Goal: Task Accomplishment & Management: Complete application form

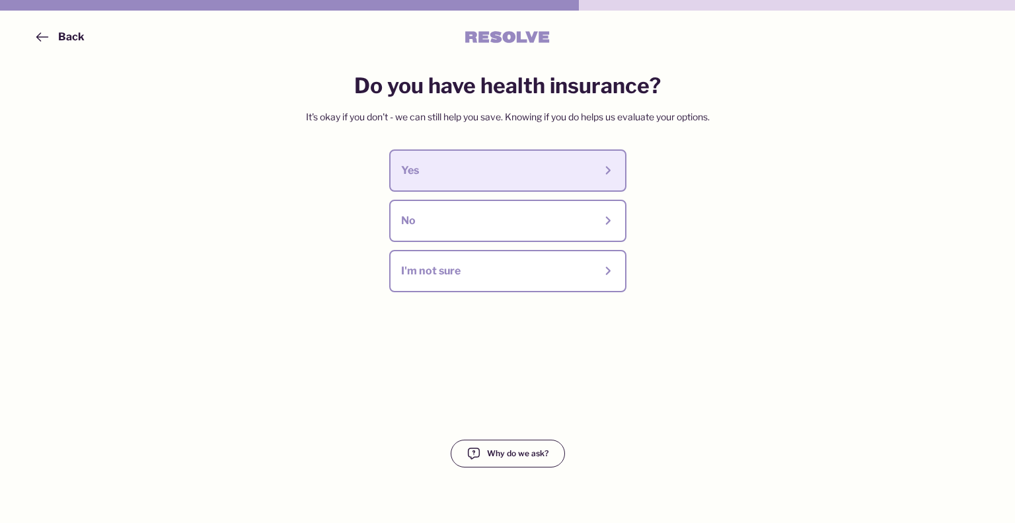
click at [583, 170] on div "Yes" at bounding box center [498, 170] width 194 height 15
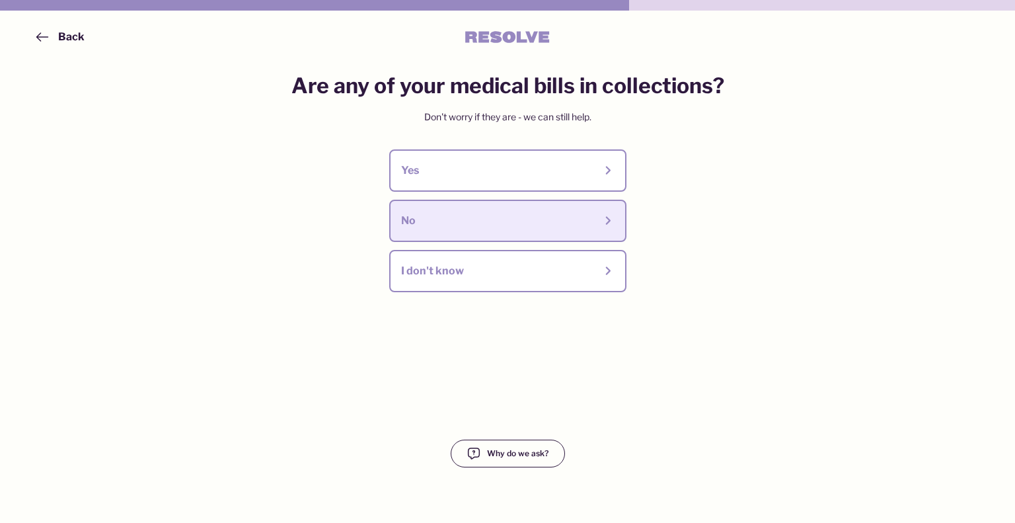
click at [548, 227] on div "No" at bounding box center [498, 220] width 194 height 15
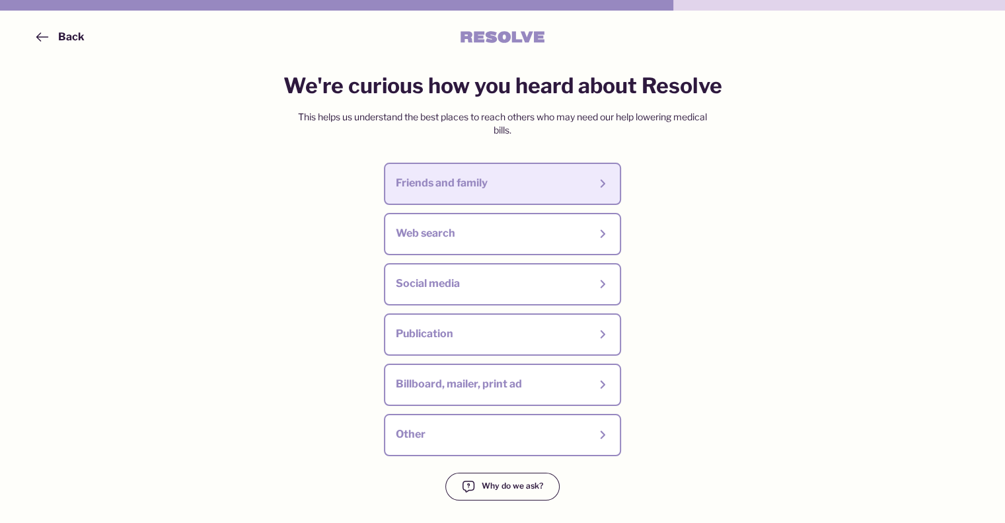
click at [560, 192] on div "Friends and family" at bounding box center [502, 183] width 213 height 18
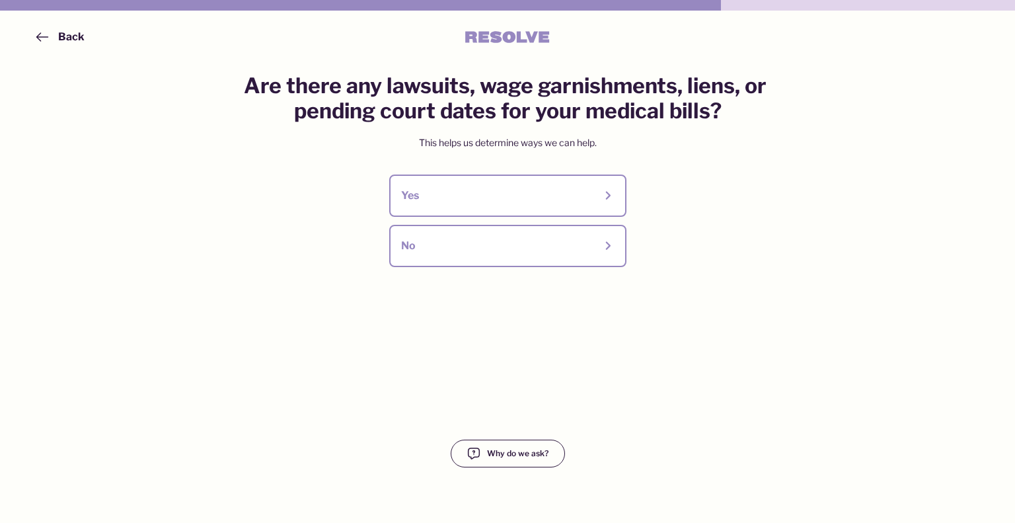
click at [542, 245] on div "No" at bounding box center [498, 246] width 194 height 15
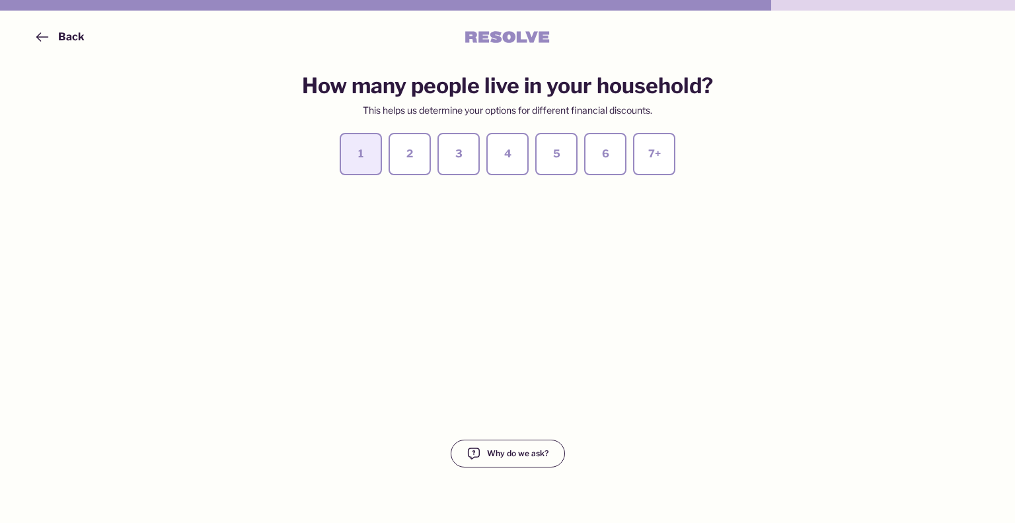
click at [369, 159] on div "1" at bounding box center [360, 154] width 18 height 15
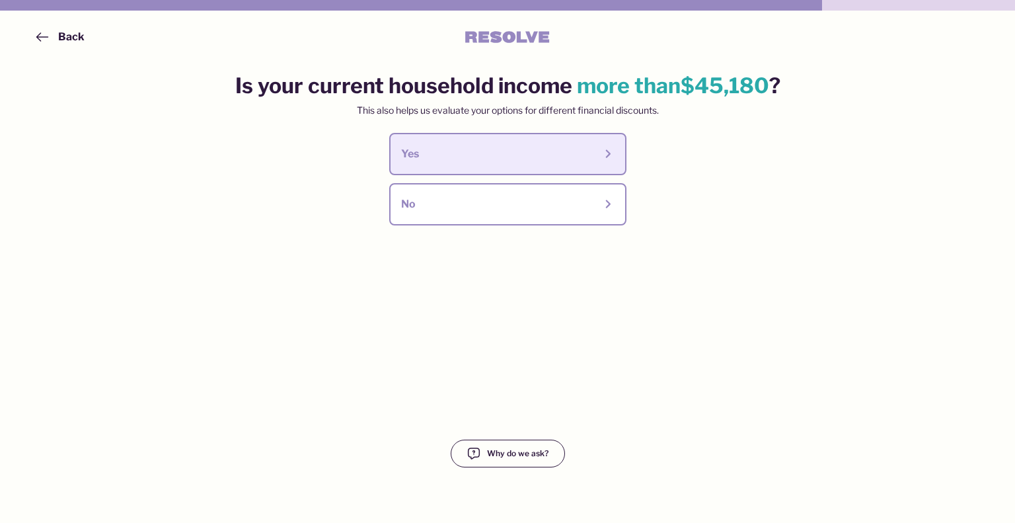
click at [494, 160] on div "Yes" at bounding box center [498, 154] width 194 height 15
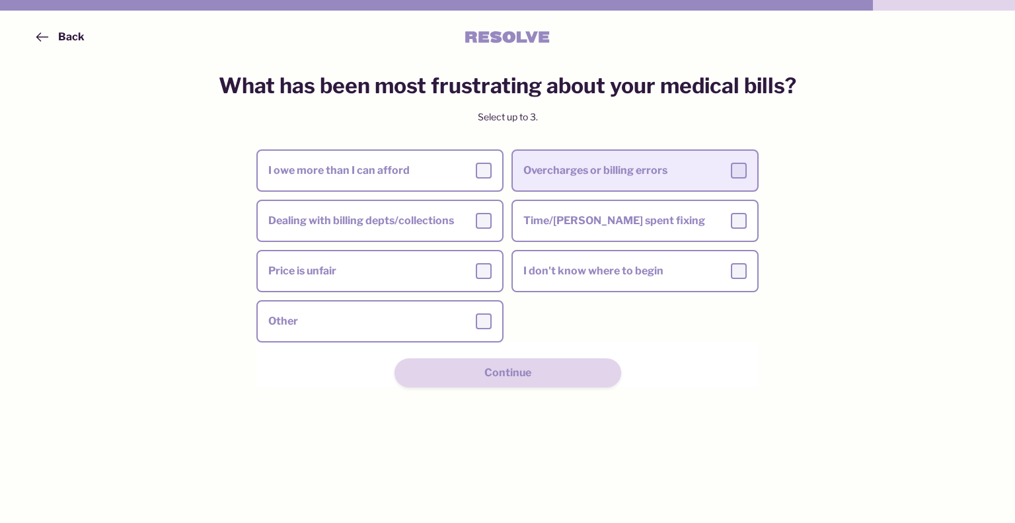
click at [743, 170] on div at bounding box center [739, 171] width 16 height 16
click at [0, 0] on input "Overcharges or billing errors" at bounding box center [0, 0] width 0 height 0
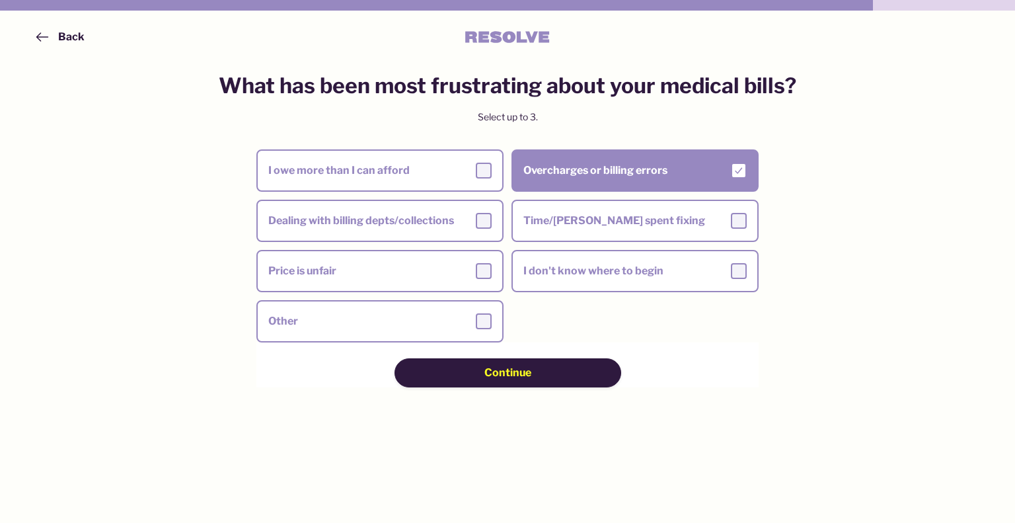
click at [531, 375] on div "Continue" at bounding box center [507, 372] width 133 height 15
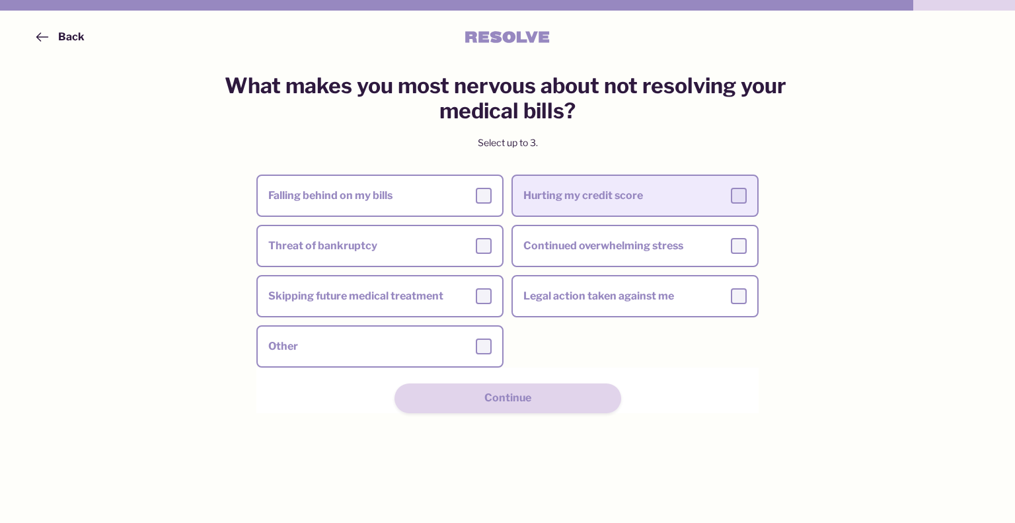
click at [735, 200] on div at bounding box center [739, 196] width 16 height 16
click at [0, 0] on input "Hurting my credit score" at bounding box center [0, 0] width 0 height 0
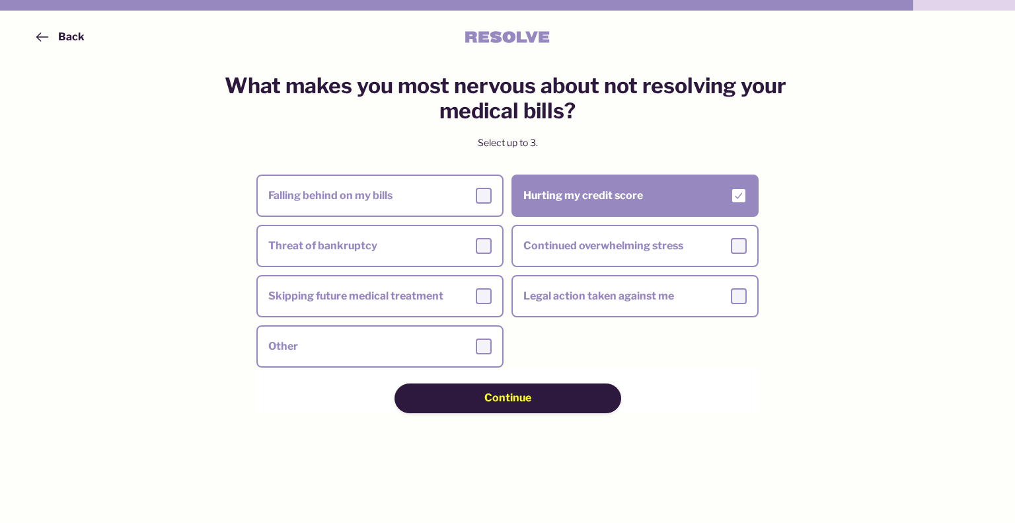
click at [532, 393] on div "Continue" at bounding box center [507, 397] width 133 height 15
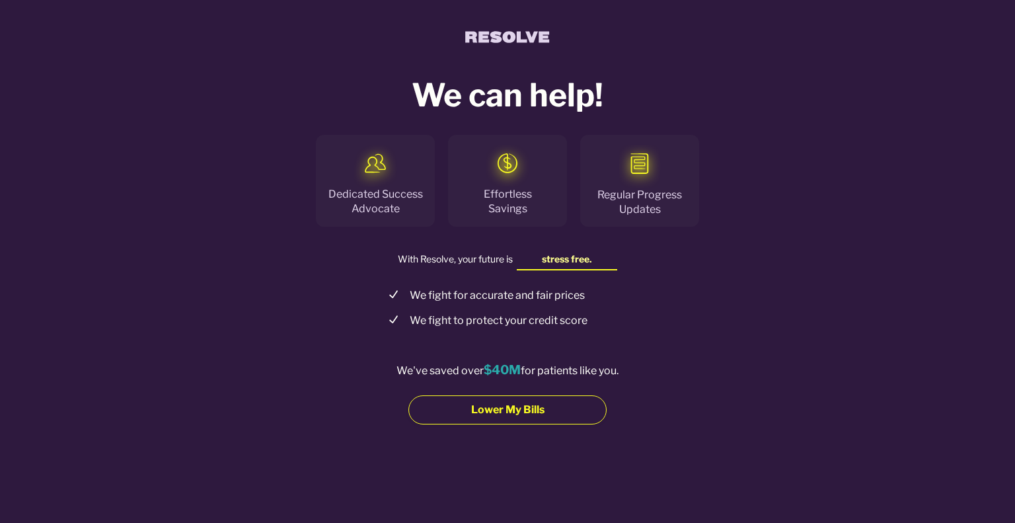
click at [547, 417] on div "Lower My Bills" at bounding box center [507, 409] width 104 height 15
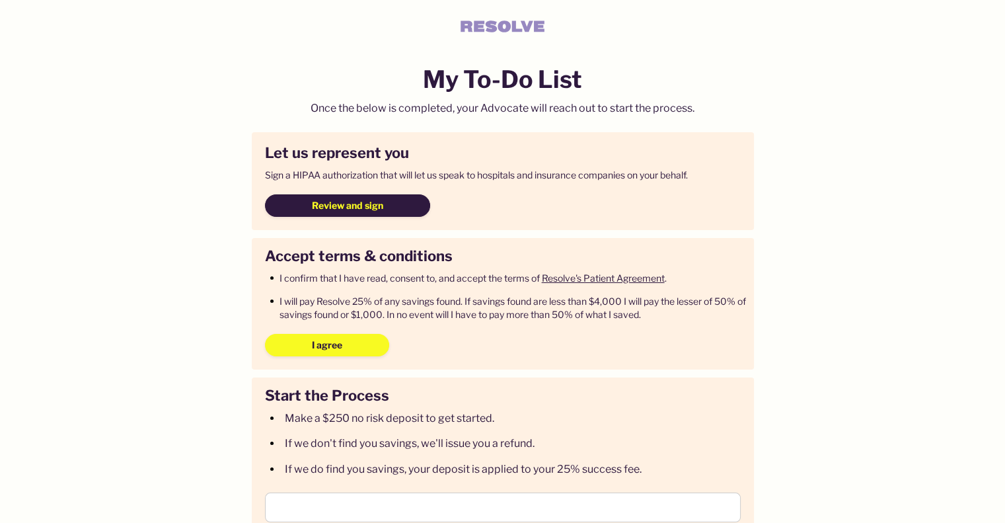
click at [402, 203] on button "Review and sign" at bounding box center [347, 205] width 165 height 22
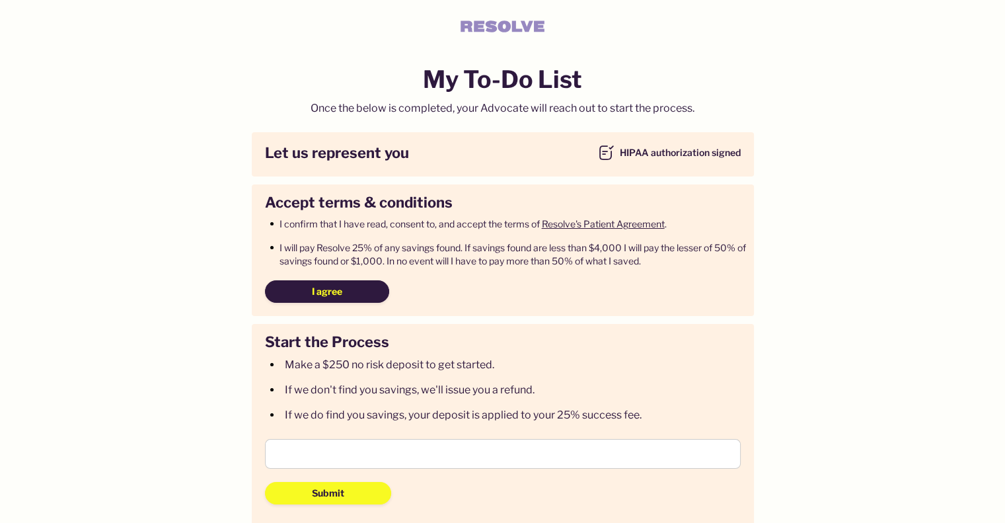
click at [339, 291] on span "I agree" at bounding box center [327, 291] width 30 height 13
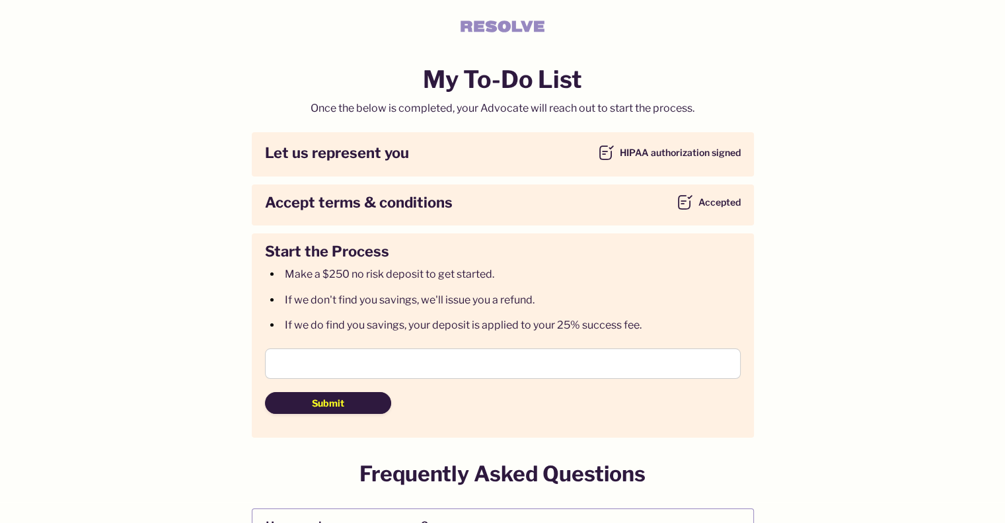
click at [341, 406] on span "Submit" at bounding box center [328, 402] width 32 height 13
